Goal: Navigation & Orientation: Find specific page/section

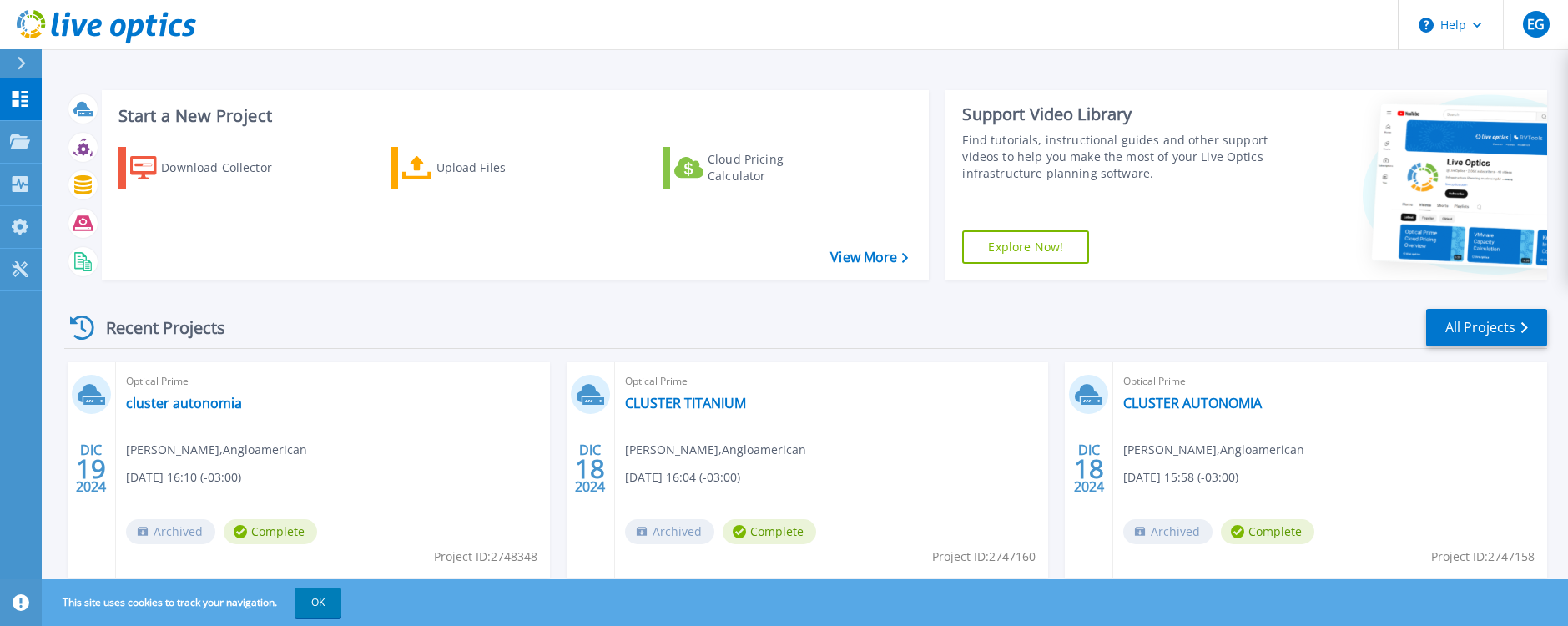
click at [17, 59] on icon at bounding box center [22, 64] width 9 height 13
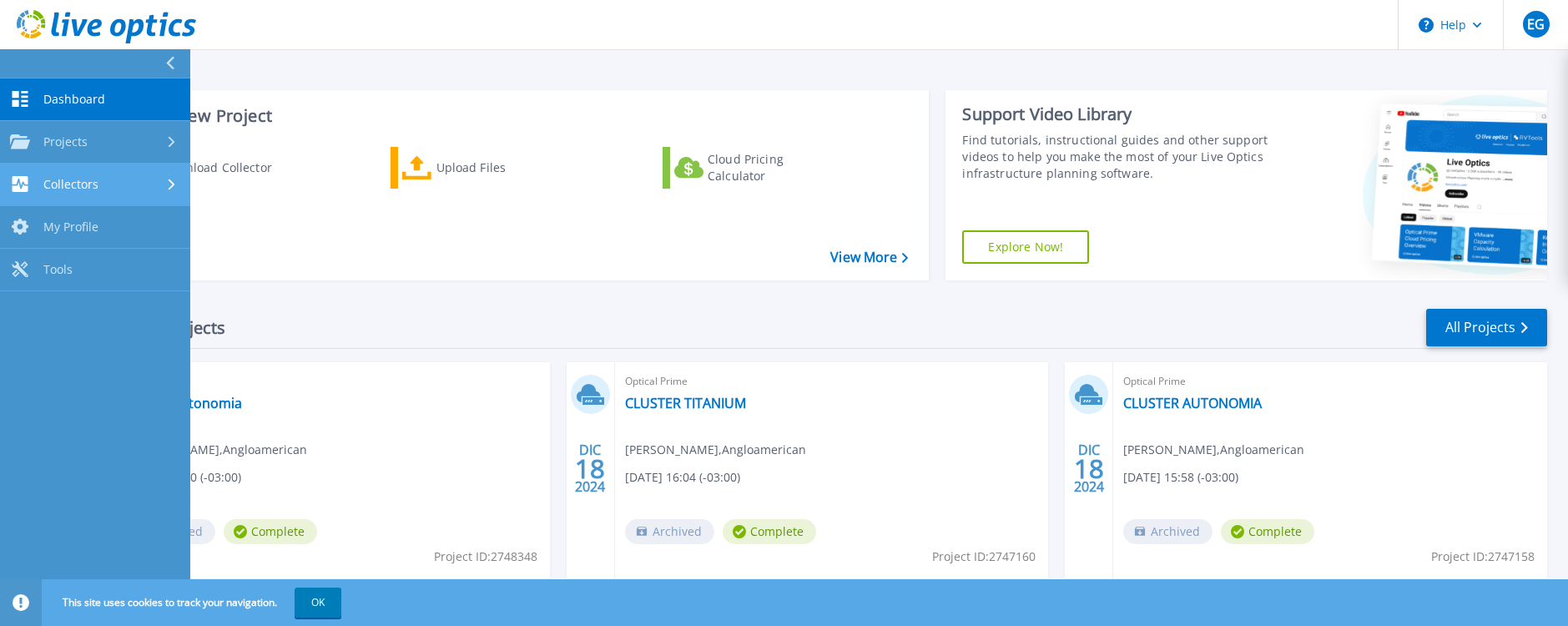
click at [93, 187] on span "Collectors" at bounding box center [71, 184] width 55 height 15
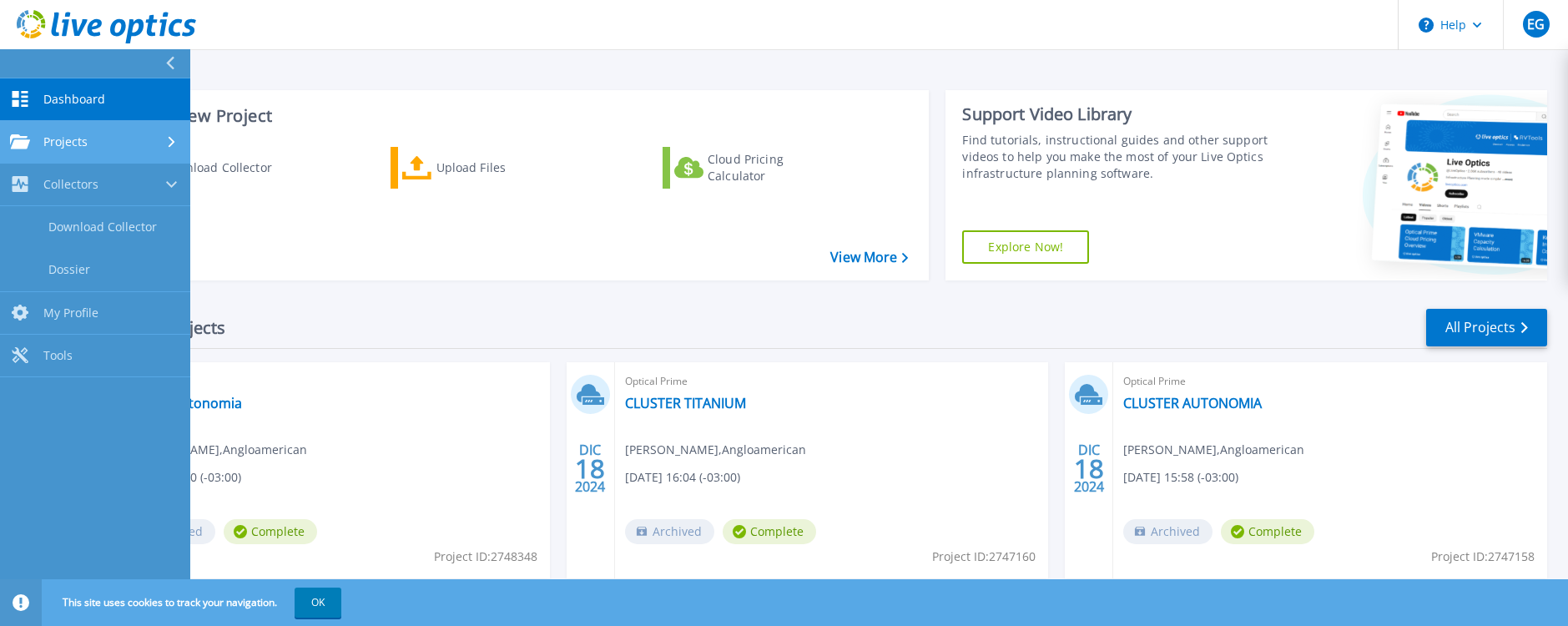
click at [76, 133] on link "Projects Projects" at bounding box center [95, 142] width 191 height 43
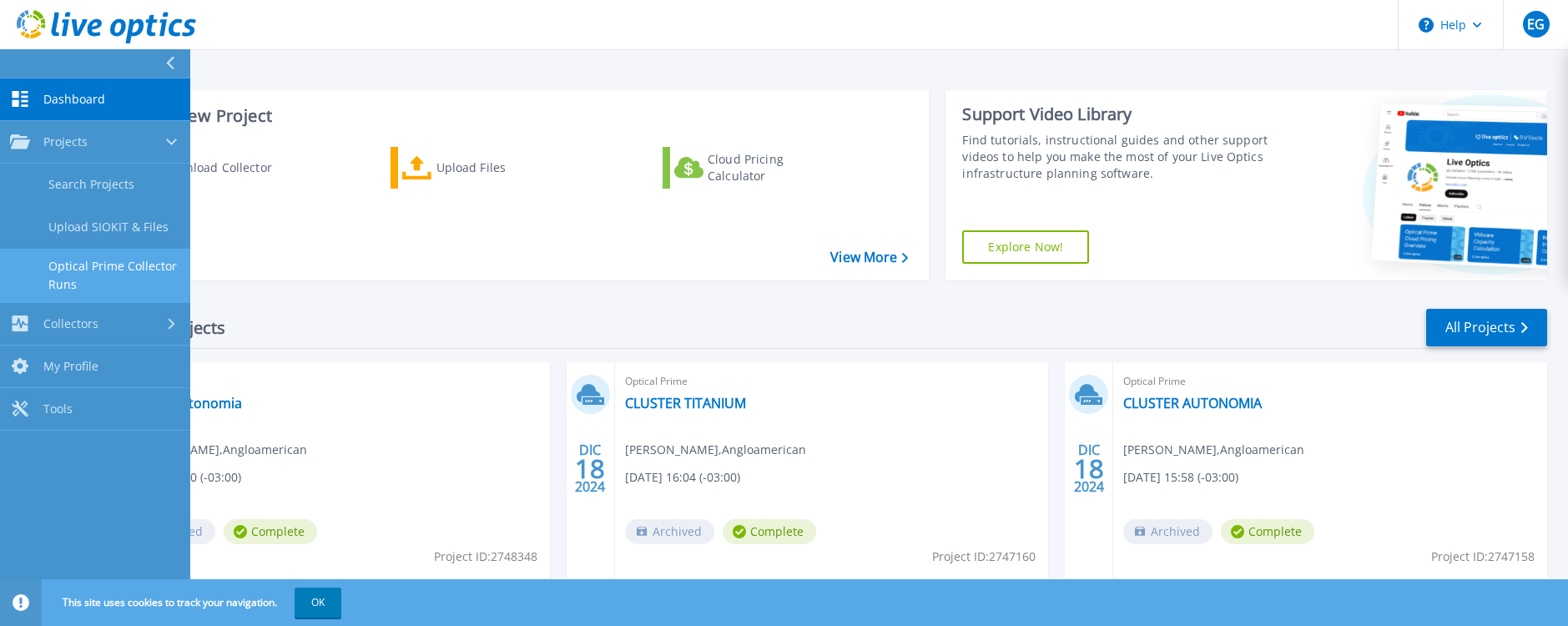
click at [72, 280] on link "Optical Prime Collector Runs" at bounding box center [95, 275] width 191 height 53
